Goal: Check status

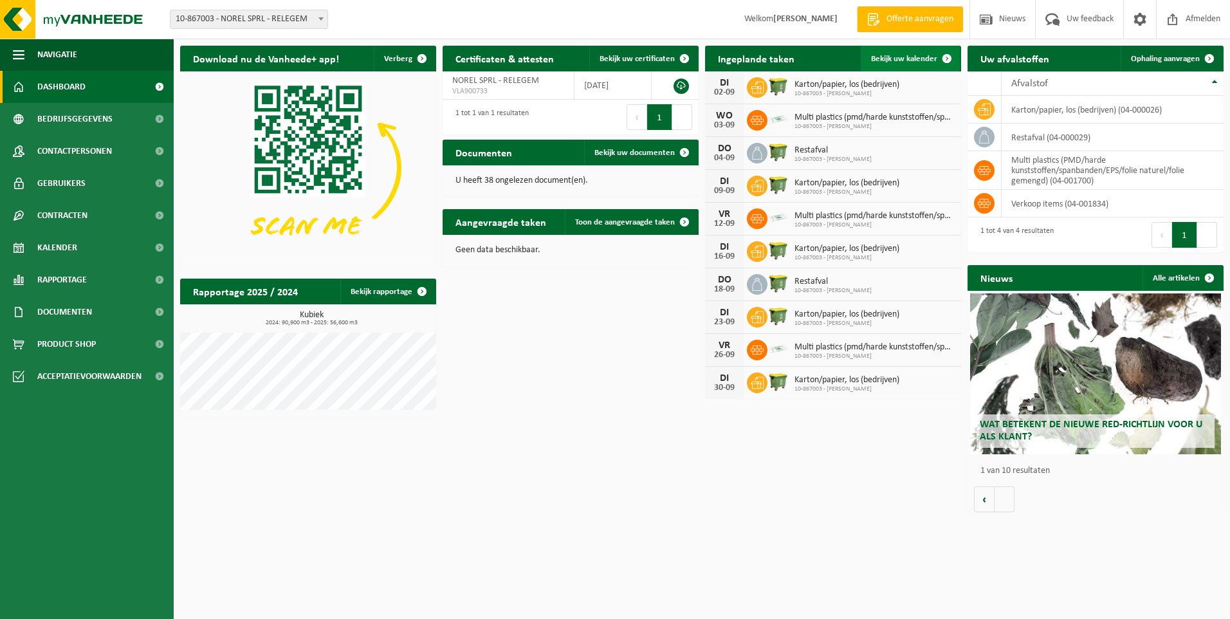
click at [945, 55] on span at bounding box center [947, 59] width 26 height 26
click at [901, 56] on span "Bekijk uw kalender" at bounding box center [904, 59] width 66 height 8
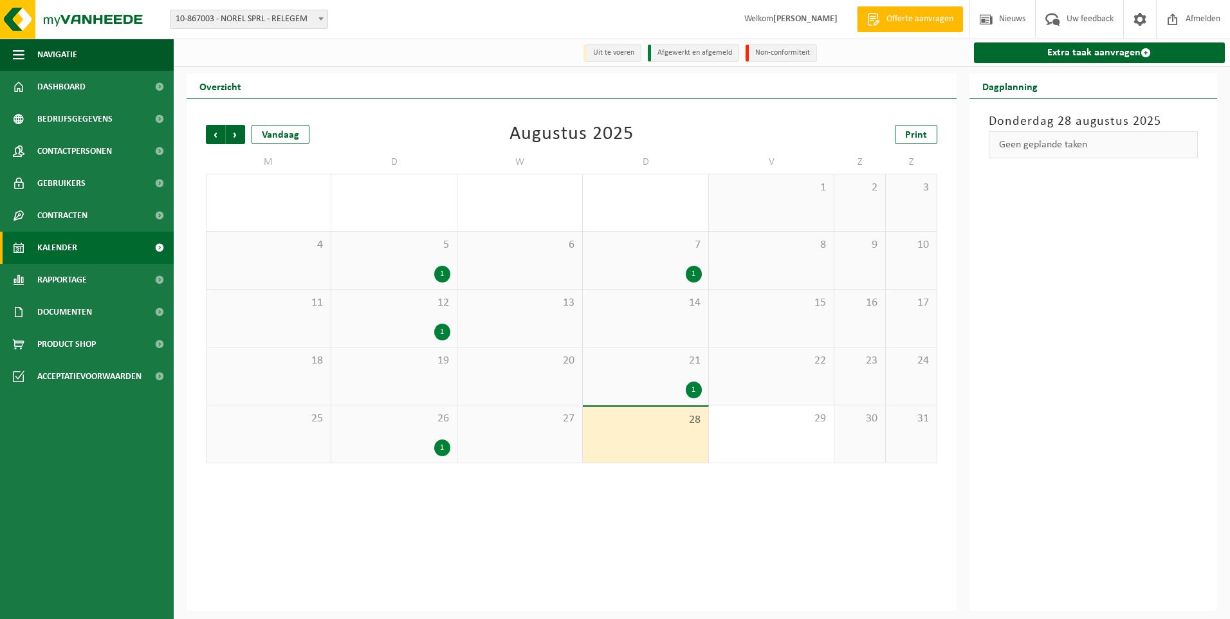
click at [438, 275] on div "1" at bounding box center [442, 274] width 16 height 17
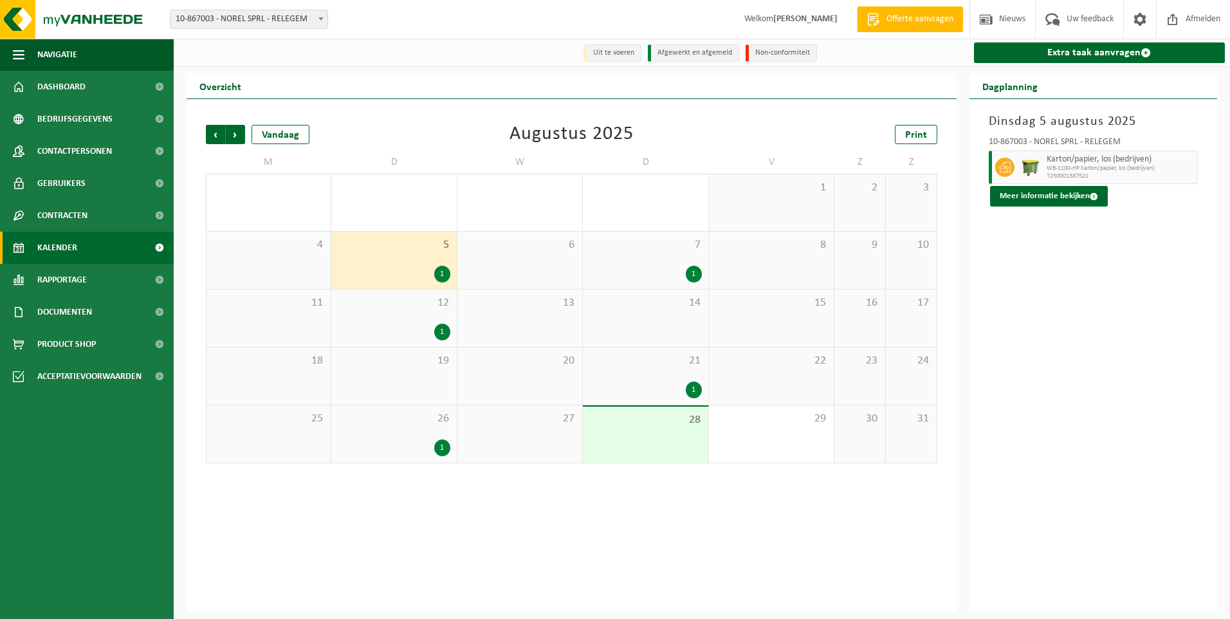
click at [693, 271] on div "1" at bounding box center [694, 274] width 16 height 17
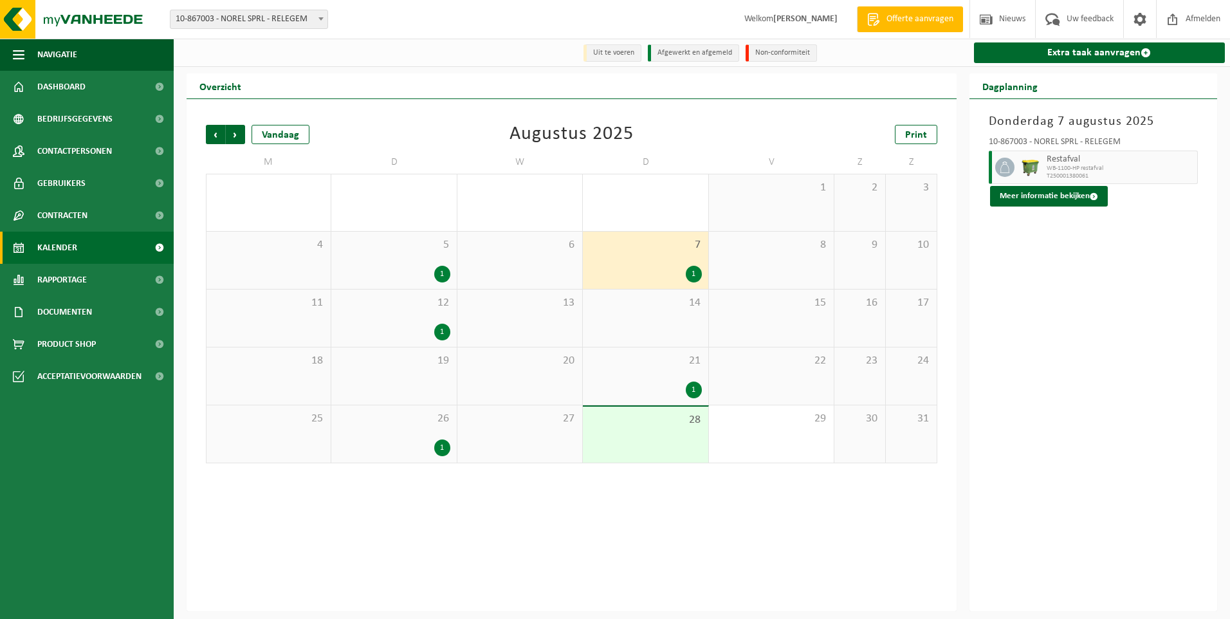
click at [442, 278] on div "1" at bounding box center [442, 274] width 16 height 17
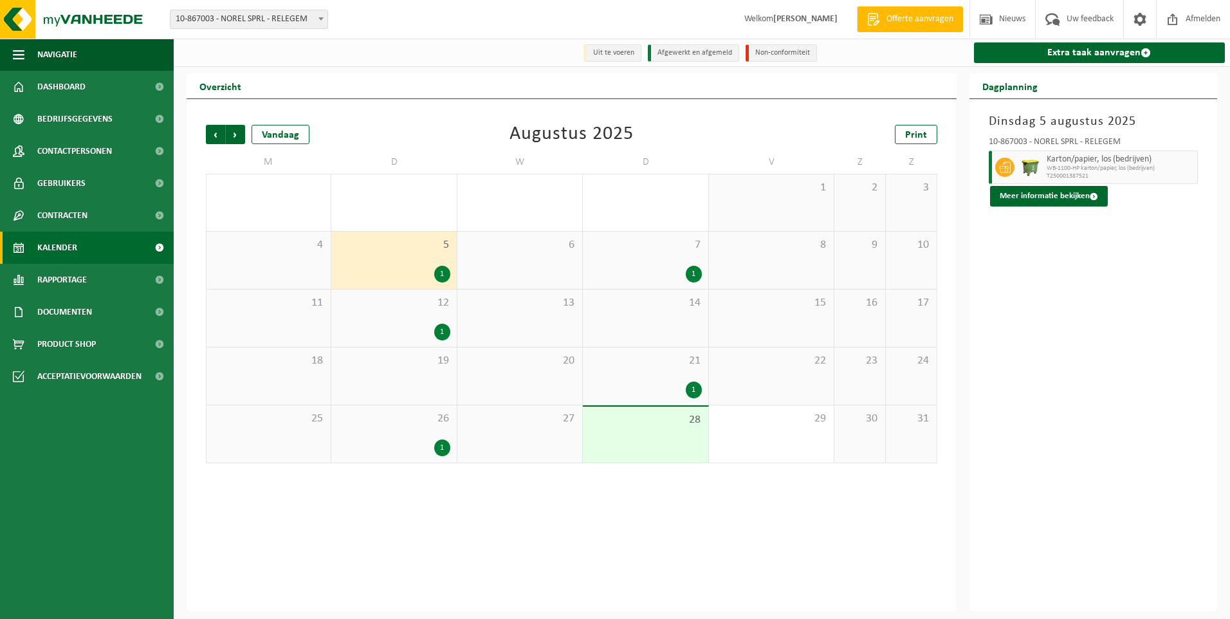
click at [442, 334] on div "1" at bounding box center [442, 331] width 16 height 17
